Goal: Complete application form

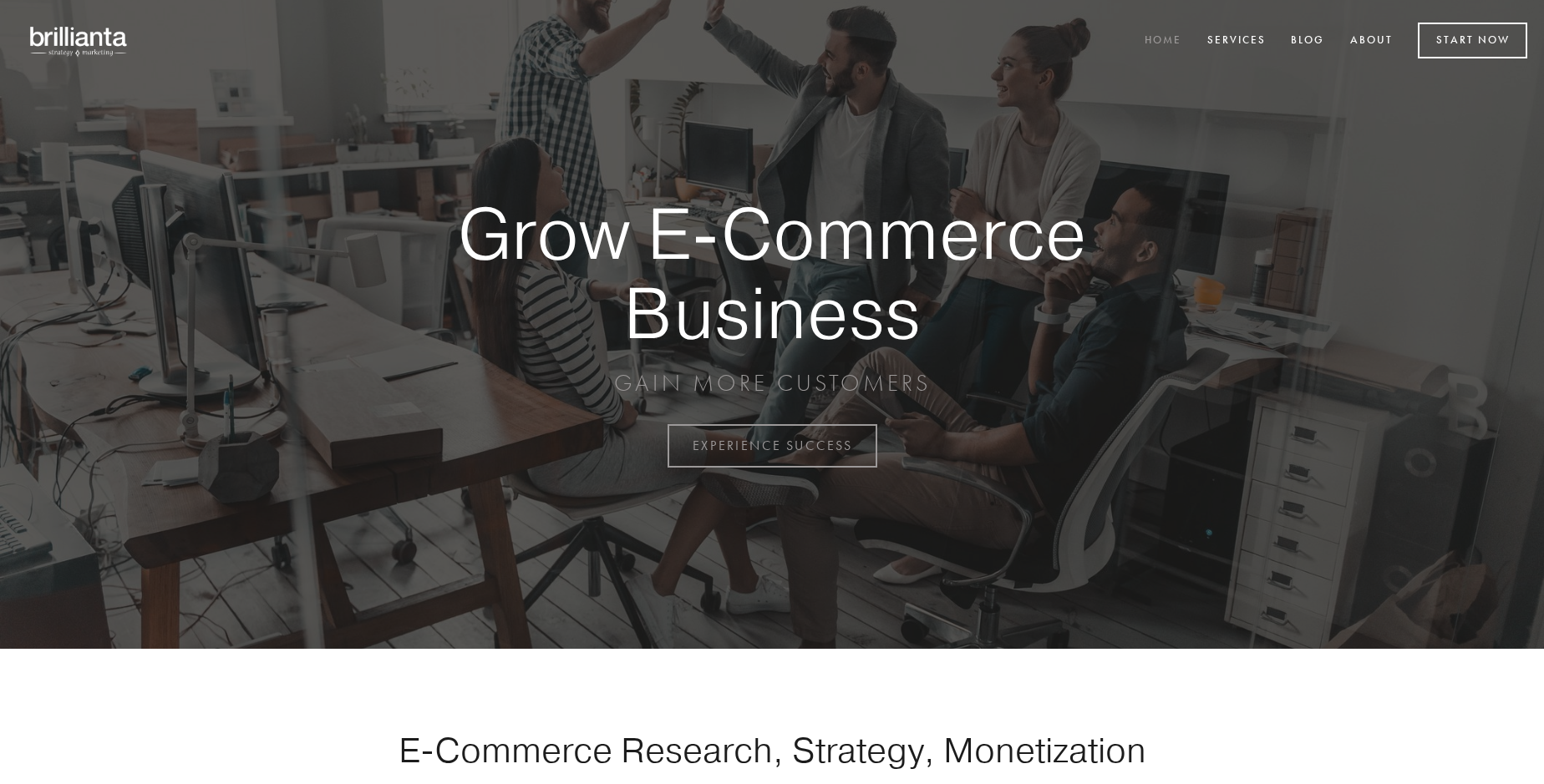
scroll to position [4378, 0]
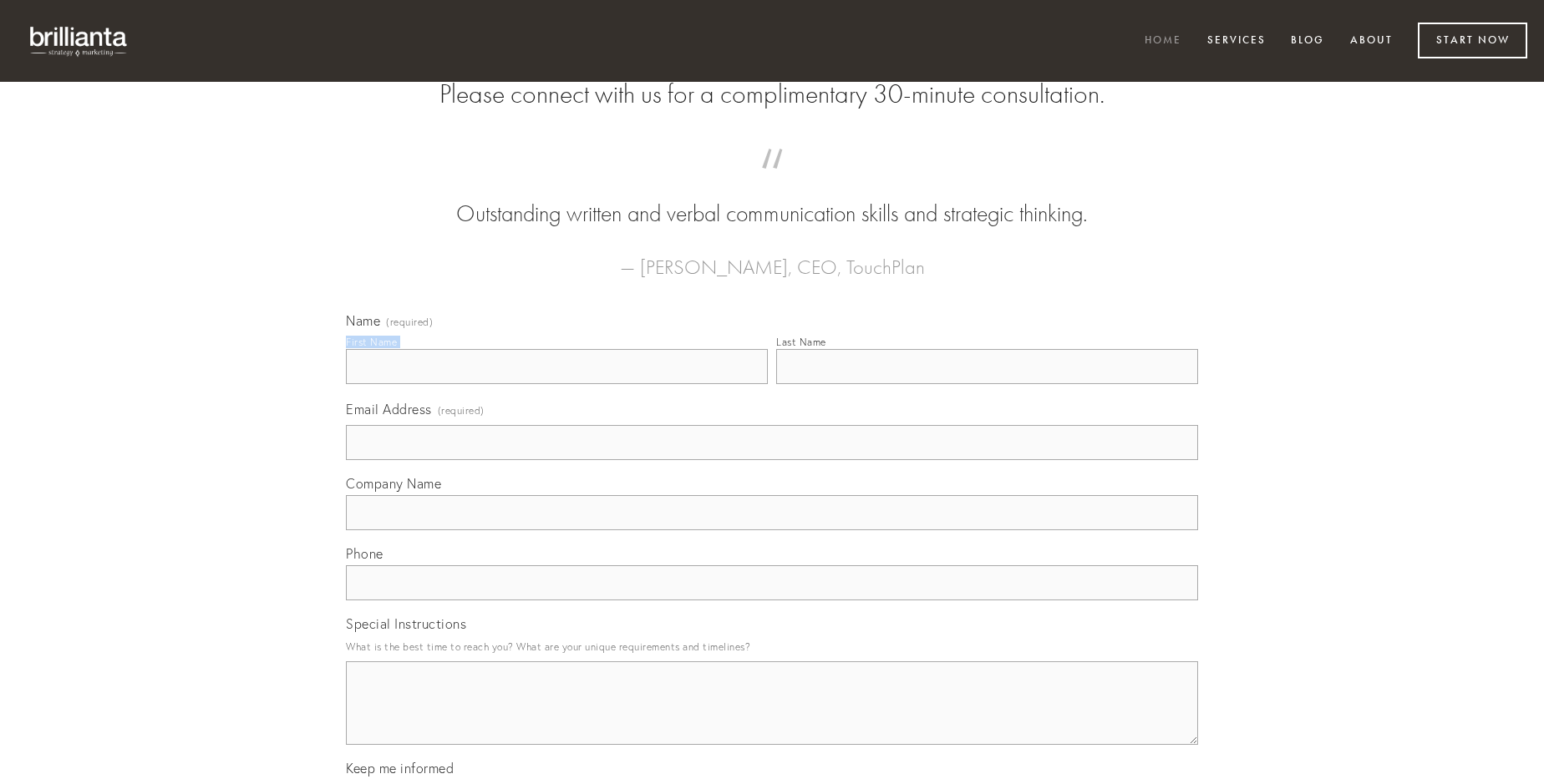
type input "[PERSON_NAME]"
click at [987, 384] on input "Last Name" at bounding box center [987, 367] width 422 height 35
type input "[PERSON_NAME]"
click at [772, 460] on input "Email Address (required)" at bounding box center [772, 442] width 853 height 35
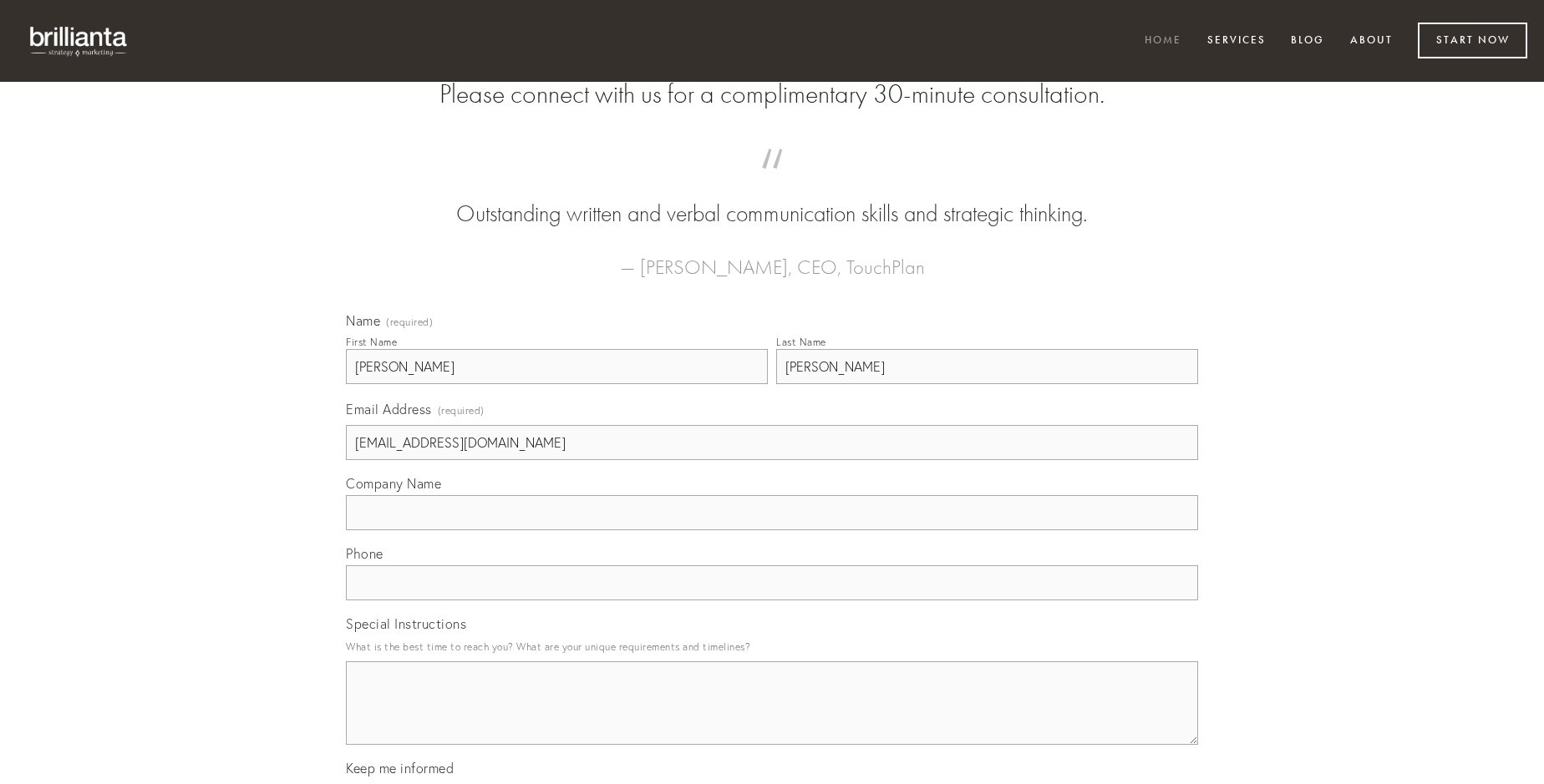
type input "[EMAIL_ADDRESS][DOMAIN_NAME]"
click at [772, 530] on input "Company Name" at bounding box center [772, 513] width 853 height 35
type input "confugo"
click at [772, 600] on input "text" at bounding box center [772, 583] width 853 height 35
click at [772, 718] on textarea "Special Instructions" at bounding box center [772, 703] width 853 height 83
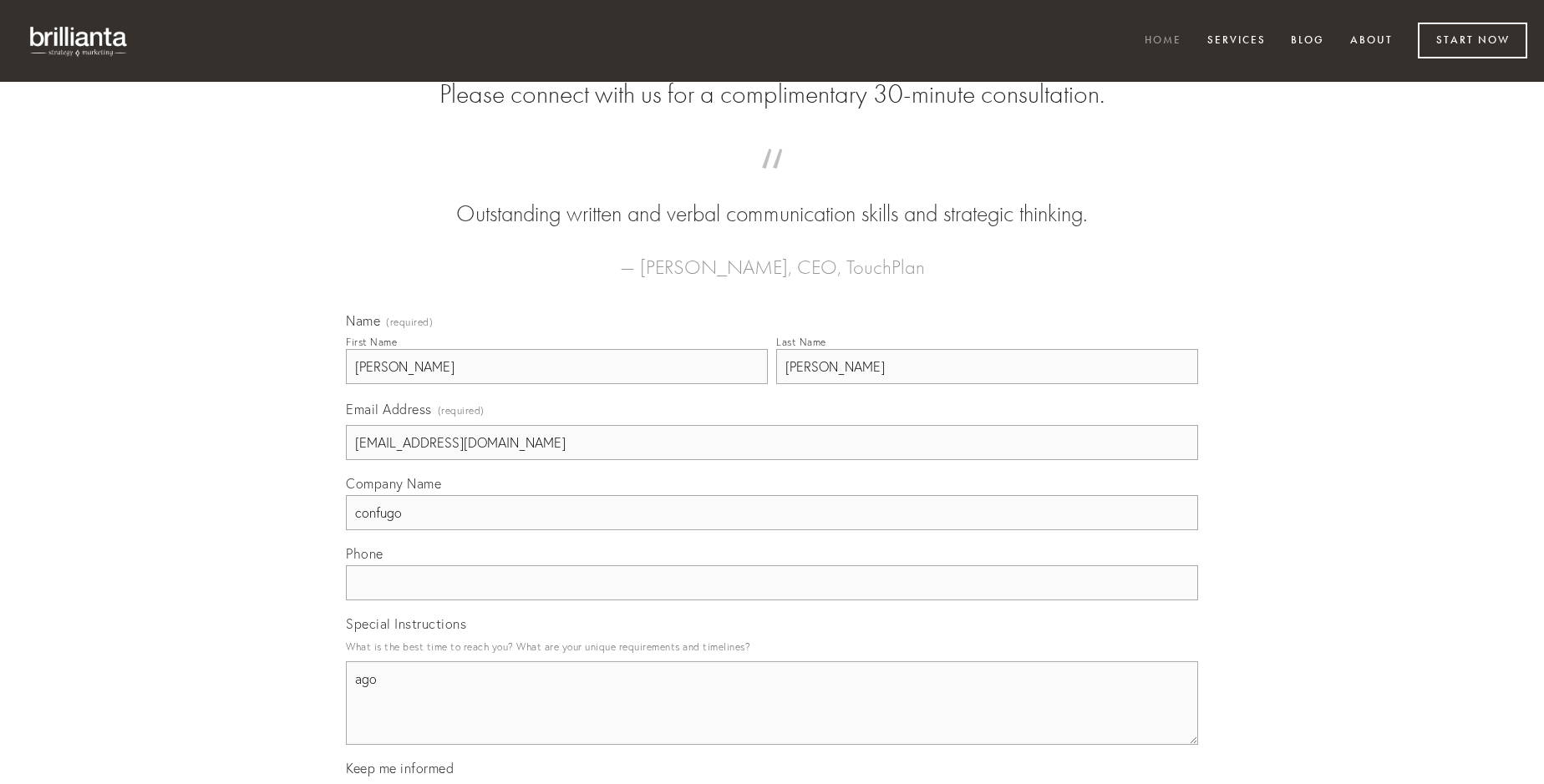
type textarea "ago"
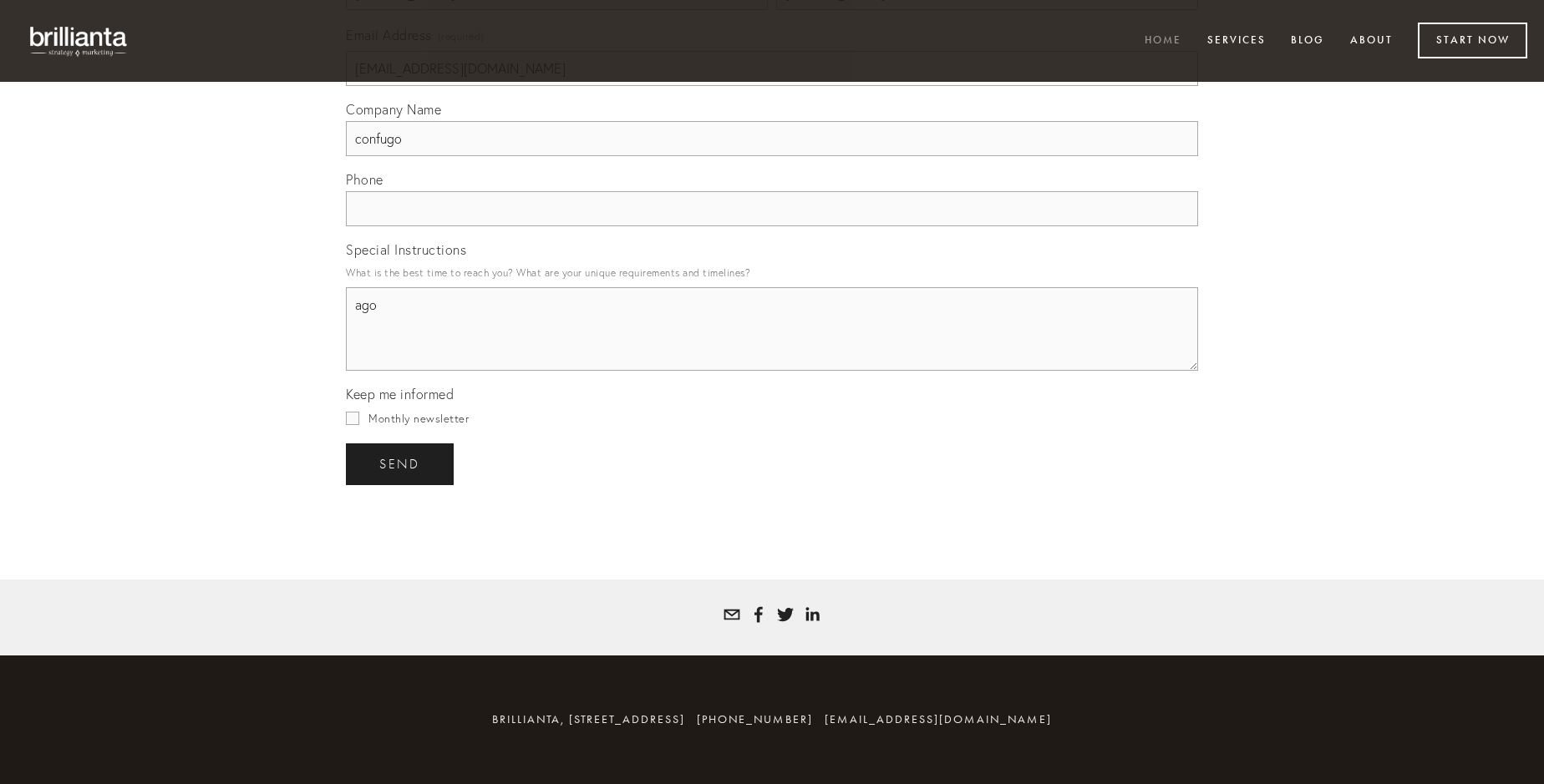
click at [401, 464] on span "send" at bounding box center [400, 464] width 41 height 15
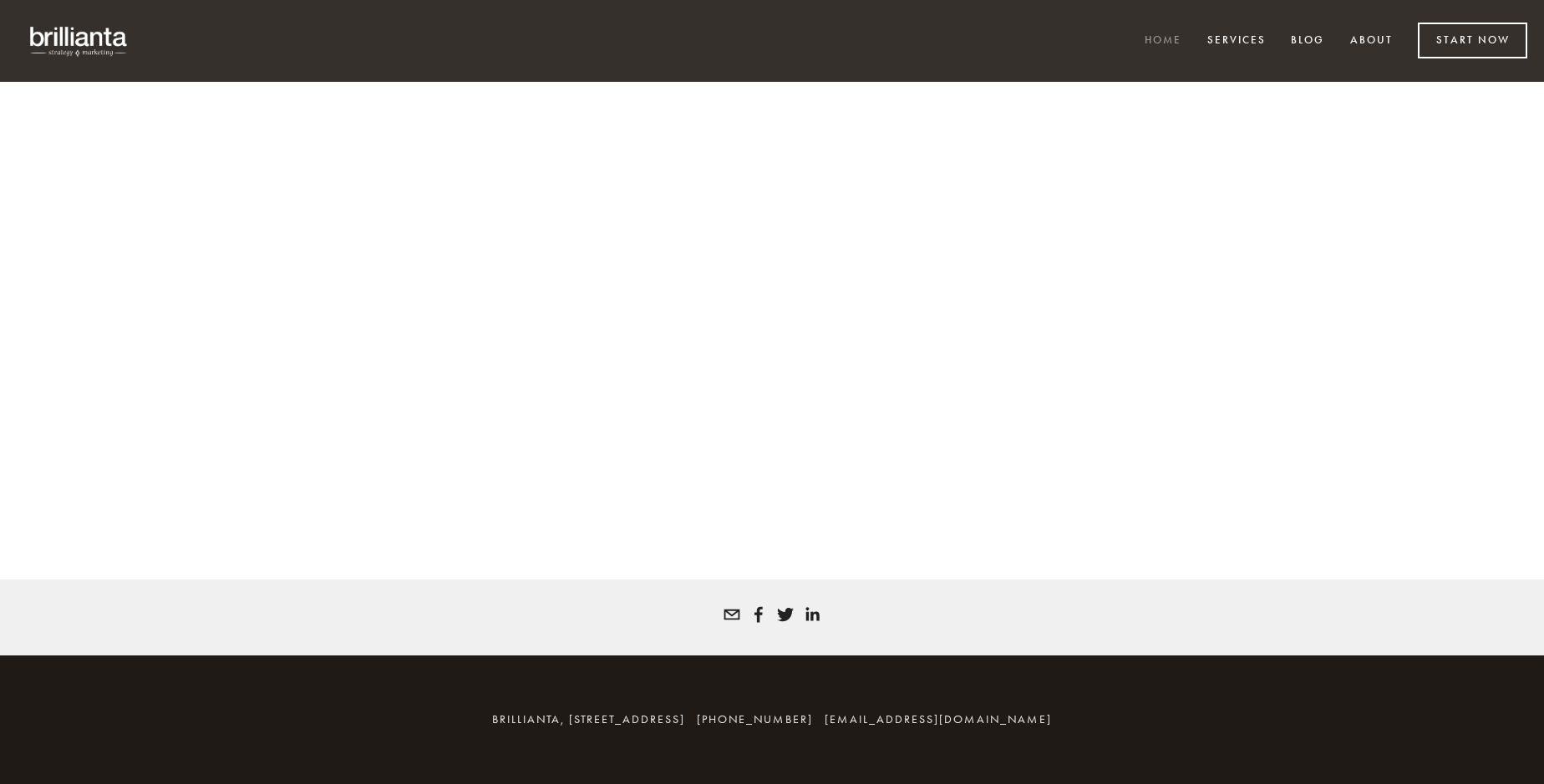
scroll to position [4356, 0]
